Goal: Information Seeking & Learning: Learn about a topic

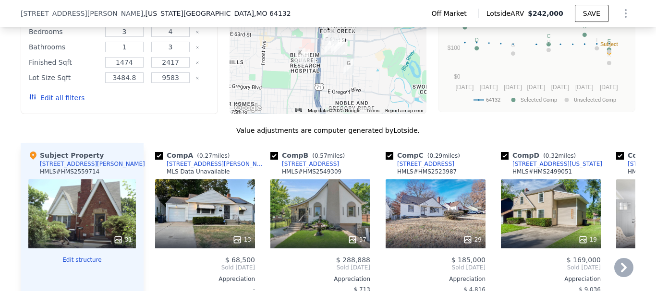
scroll to position [908, 0]
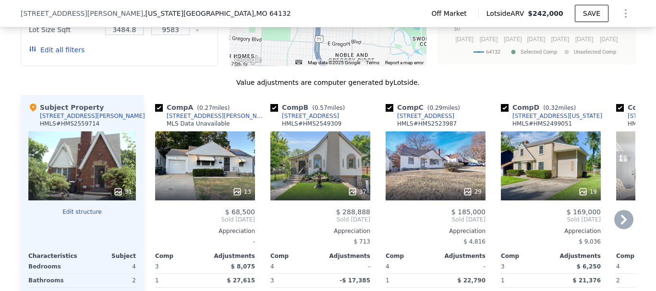
click at [194, 127] on div "MLS Data Unavailable" at bounding box center [198, 124] width 63 height 8
click at [182, 120] on div "[STREET_ADDRESS][PERSON_NAME]" at bounding box center [217, 116] width 100 height 8
click at [180, 112] on div "Comp A ( 0.27 miles)" at bounding box center [194, 108] width 78 height 10
click at [412, 128] on div "HMLS # HMS2523987" at bounding box center [427, 124] width 60 height 8
click at [407, 120] on div "[STREET_ADDRESS]" at bounding box center [425, 116] width 57 height 8
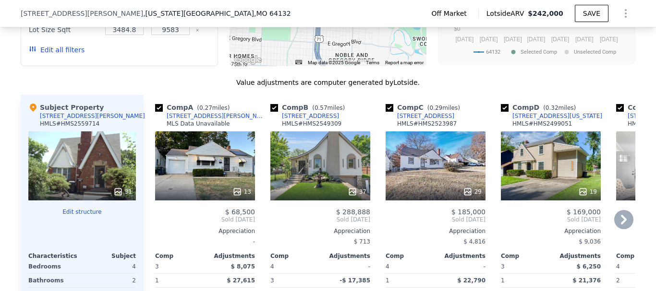
click at [298, 120] on div "[STREET_ADDRESS]" at bounding box center [310, 116] width 57 height 8
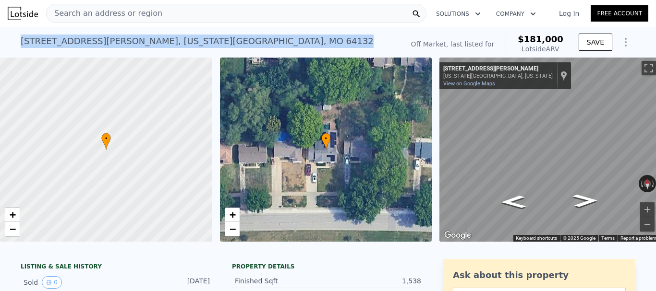
drag, startPoint x: 10, startPoint y: 43, endPoint x: 181, endPoint y: 44, distance: 171.3
click at [181, 44] on div "3014 E Meyer Blvd , Kansas City , MO 64132 No sales on record (~ARV $181k ) Off…" at bounding box center [328, 42] width 656 height 31
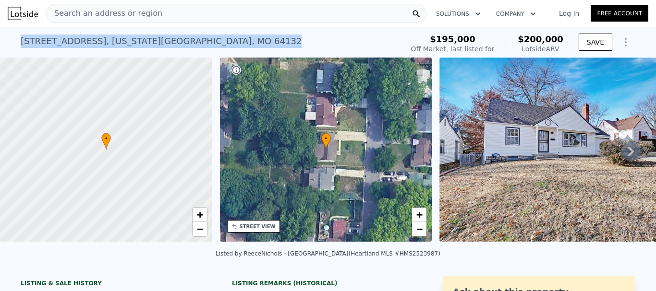
drag, startPoint x: 14, startPoint y: 45, endPoint x: 216, endPoint y: 38, distance: 202.6
click at [216, 38] on div "6450 College Ave , Kansas City , MO 64132 No sales on record (~ARV $200k ) $195…" at bounding box center [328, 42] width 656 height 31
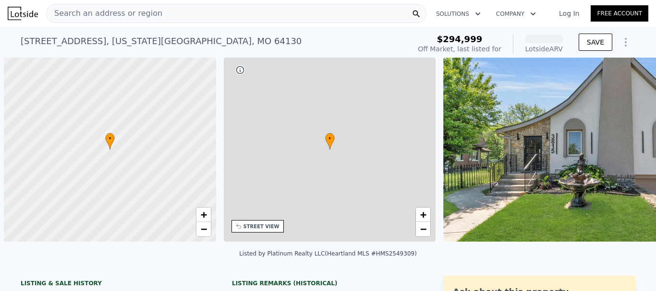
scroll to position [0, 4]
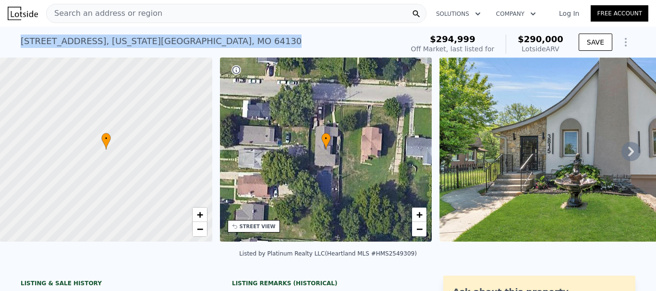
drag, startPoint x: 15, startPoint y: 41, endPoint x: 184, endPoint y: 38, distance: 169.0
click at [184, 38] on div "[STREET_ADDRESS][US_STATE] No sales on record (~ARV $290k ) $294,999 Off Market…" at bounding box center [328, 42] width 656 height 31
